Goal: Task Accomplishment & Management: Use online tool/utility

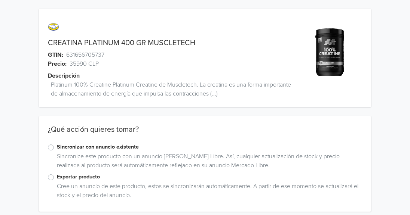
click at [53, 144] on div "Sincronizar con anuncio existente" at bounding box center [205, 147] width 314 height 9
click at [57, 146] on label "Sincronizar con anuncio existente" at bounding box center [209, 147] width 305 height 8
click at [0, 0] on input "Sincronizar con anuncio existente" at bounding box center [0, 0] width 0 height 0
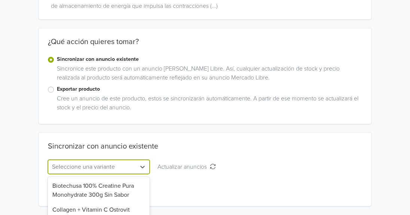
scroll to position [162, 0]
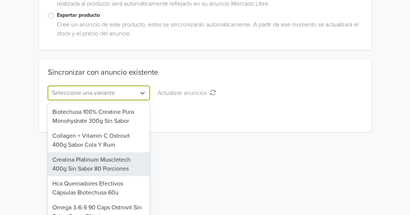
click at [124, 100] on div "9 results available. Use Up and Down to choose options, press Enter to select t…" at bounding box center [99, 93] width 102 height 14
click at [124, 164] on div "Creatina Platinum Muscletech 400g Sin Sabor 80 Porciones" at bounding box center [99, 165] width 102 height 24
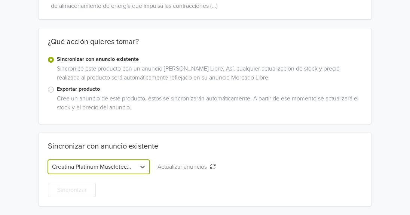
scroll to position [88, 0]
click at [216, 169] on div at bounding box center [200, 167] width 80 height 10
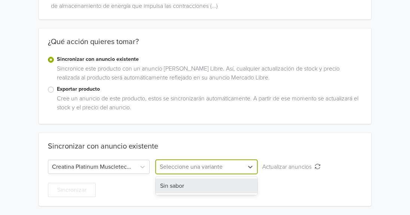
click at [212, 183] on div "Sin sabor" at bounding box center [207, 186] width 102 height 15
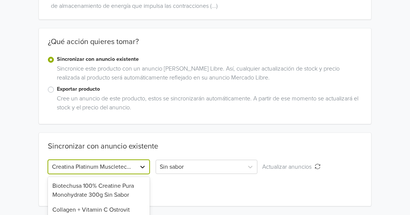
scroll to position [162, 0]
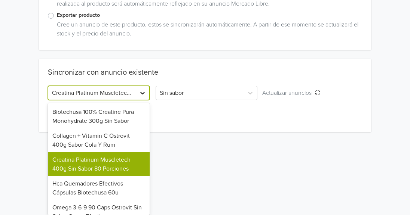
click at [141, 100] on div "9 results available. Use Up and Down to choose options, press Enter to select t…" at bounding box center [99, 93] width 102 height 14
click at [129, 163] on div "Creatina Platinum Muscletech 400g Sin Sabor 80 Porciones" at bounding box center [99, 165] width 102 height 24
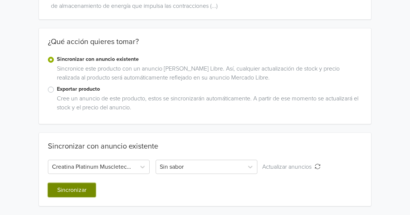
click at [86, 185] on button "Sincronizar" at bounding box center [72, 190] width 48 height 14
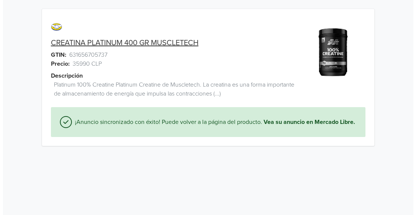
scroll to position [0, 0]
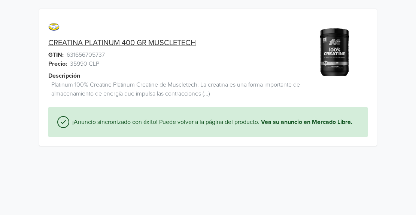
click at [83, 155] on html "CREATINA PLATINUM 400 GR MUSCLETECH GTIN: 631656705737 Precio: 35990 CLP Descri…" at bounding box center [208, 77] width 416 height 155
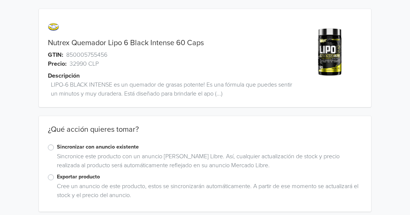
click at [116, 148] on label "Sincronizar con anuncio existente" at bounding box center [209, 147] width 305 height 8
click at [0, 0] on input "Sincronizar con anuncio existente" at bounding box center [0, 0] width 0 height 0
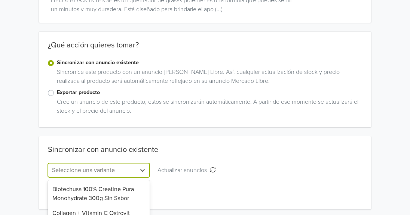
scroll to position [162, 0]
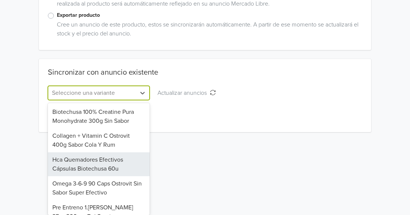
click at [125, 100] on div "8 results available. Use Up and Down to choose options, press Enter to select t…" at bounding box center [99, 93] width 102 height 14
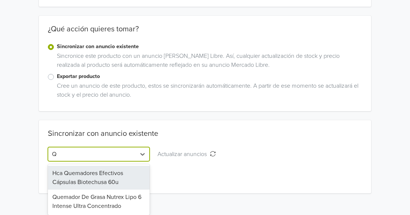
scroll to position [101, 0]
type input "QUE"
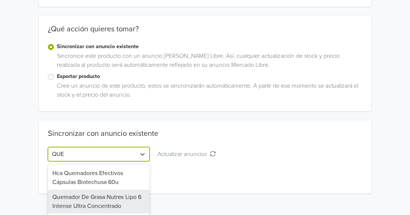
click at [136, 196] on div "Quemador De Grasa Nutrex Lipo 6 Intense Ultra Concentrado" at bounding box center [99, 202] width 102 height 24
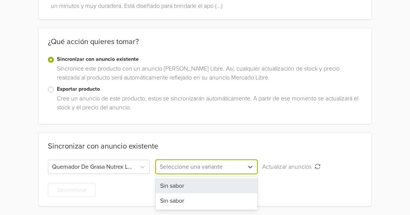
click at [204, 168] on div at bounding box center [200, 167] width 80 height 10
click at [201, 186] on div "Sin sabor" at bounding box center [207, 186] width 102 height 15
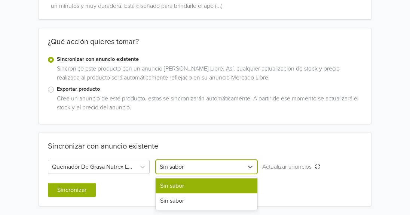
click at [187, 165] on div at bounding box center [200, 167] width 80 height 10
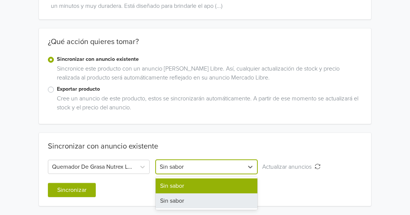
click at [179, 201] on div "Sin sabor" at bounding box center [207, 201] width 102 height 15
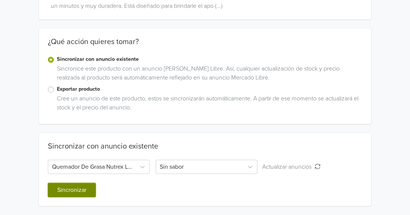
click at [64, 192] on button "Sincronizar" at bounding box center [72, 190] width 48 height 14
